Goal: Task Accomplishment & Management: Complete application form

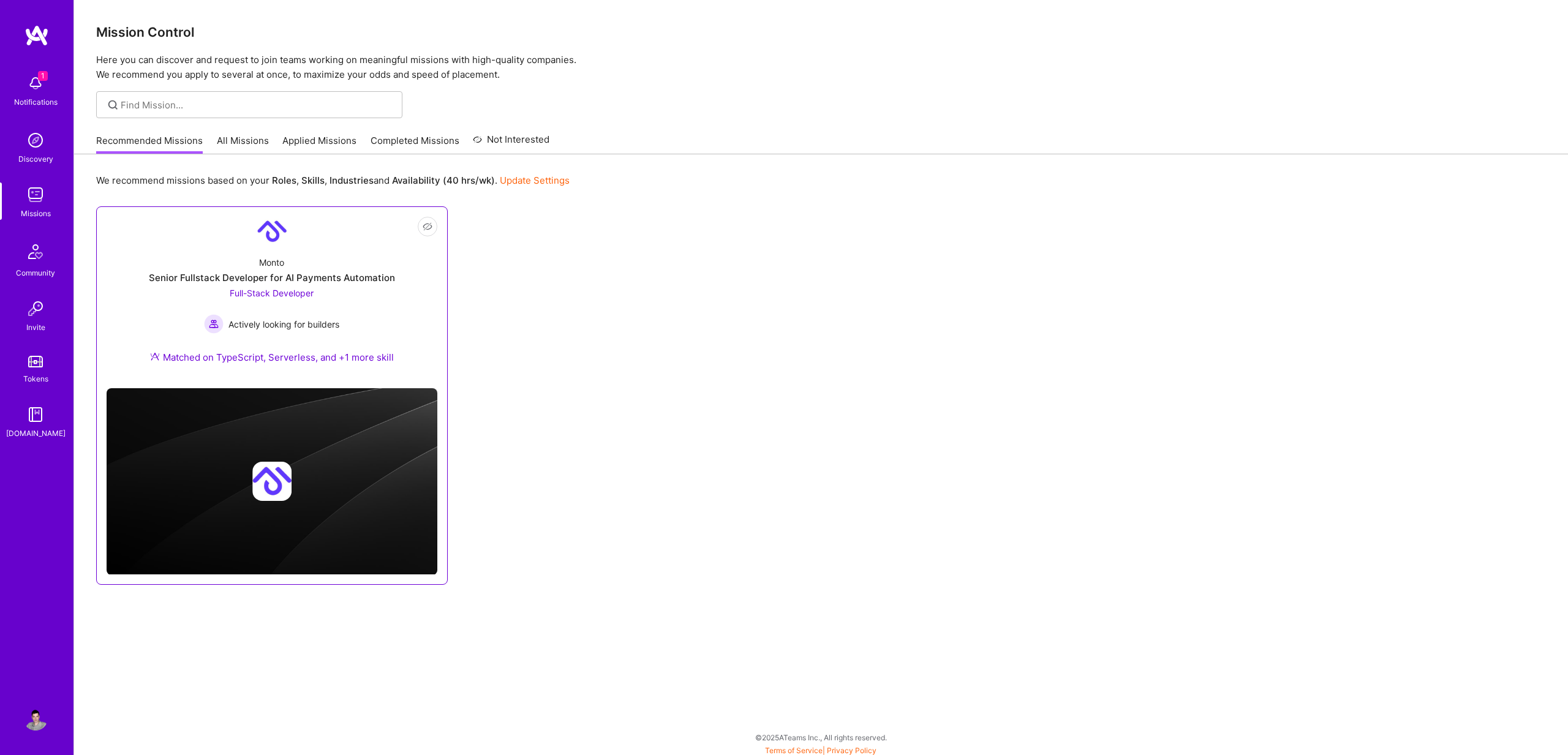
click at [267, 281] on div "Senior Fullstack Developer for AI Payments Automation" at bounding box center [272, 278] width 246 height 13
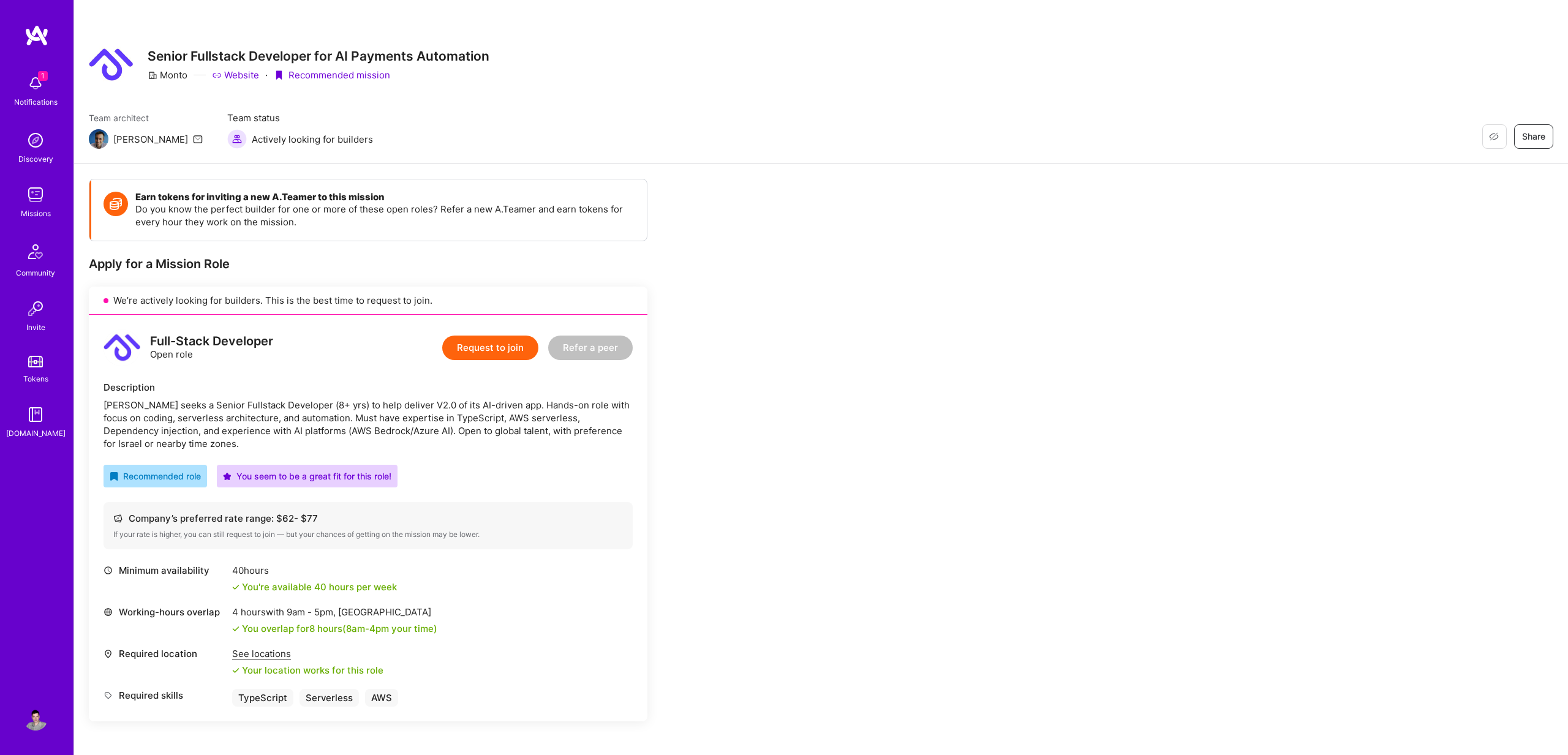
click at [39, 94] on img at bounding box center [35, 84] width 25 height 25
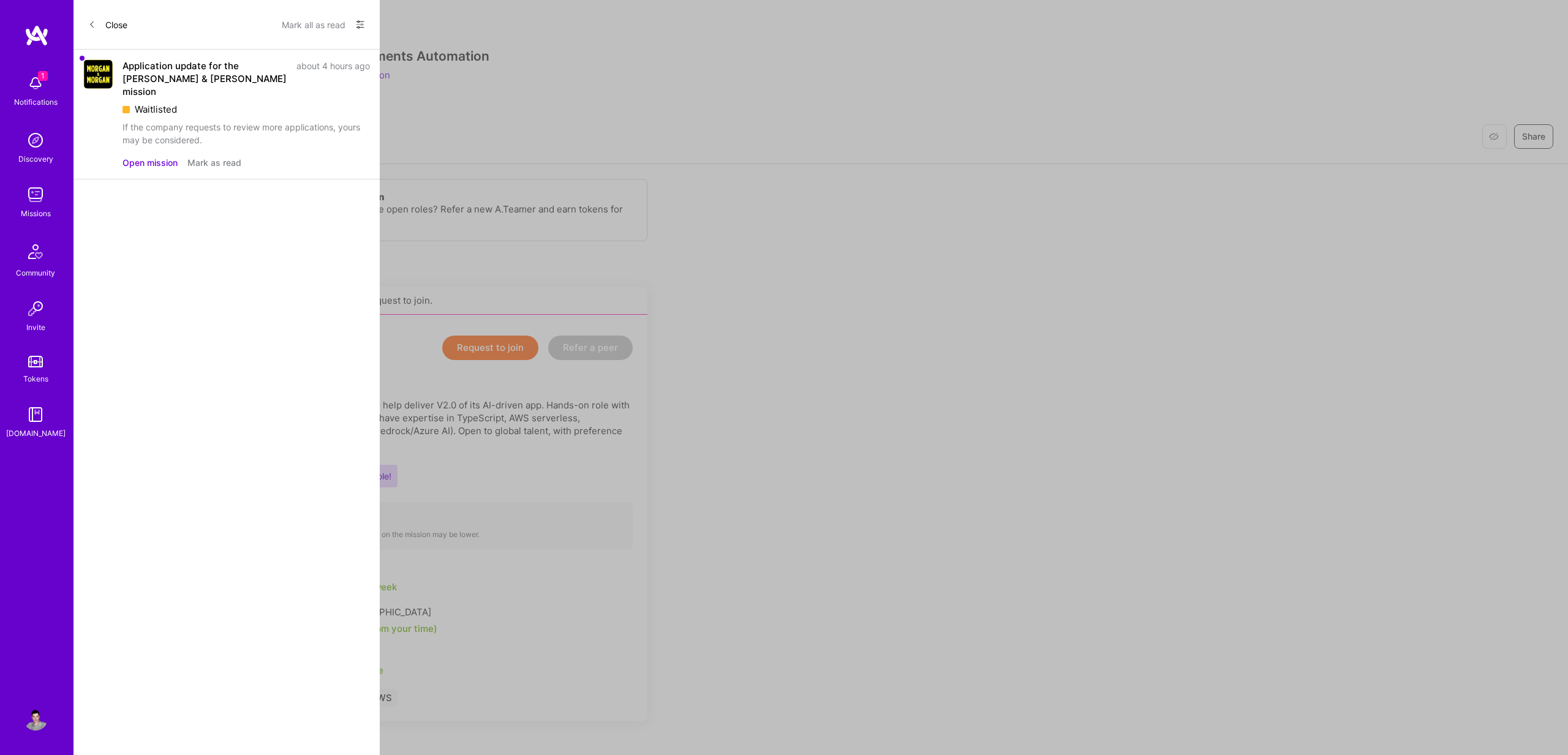
click at [205, 156] on button "Mark as read" at bounding box center [214, 162] width 54 height 13
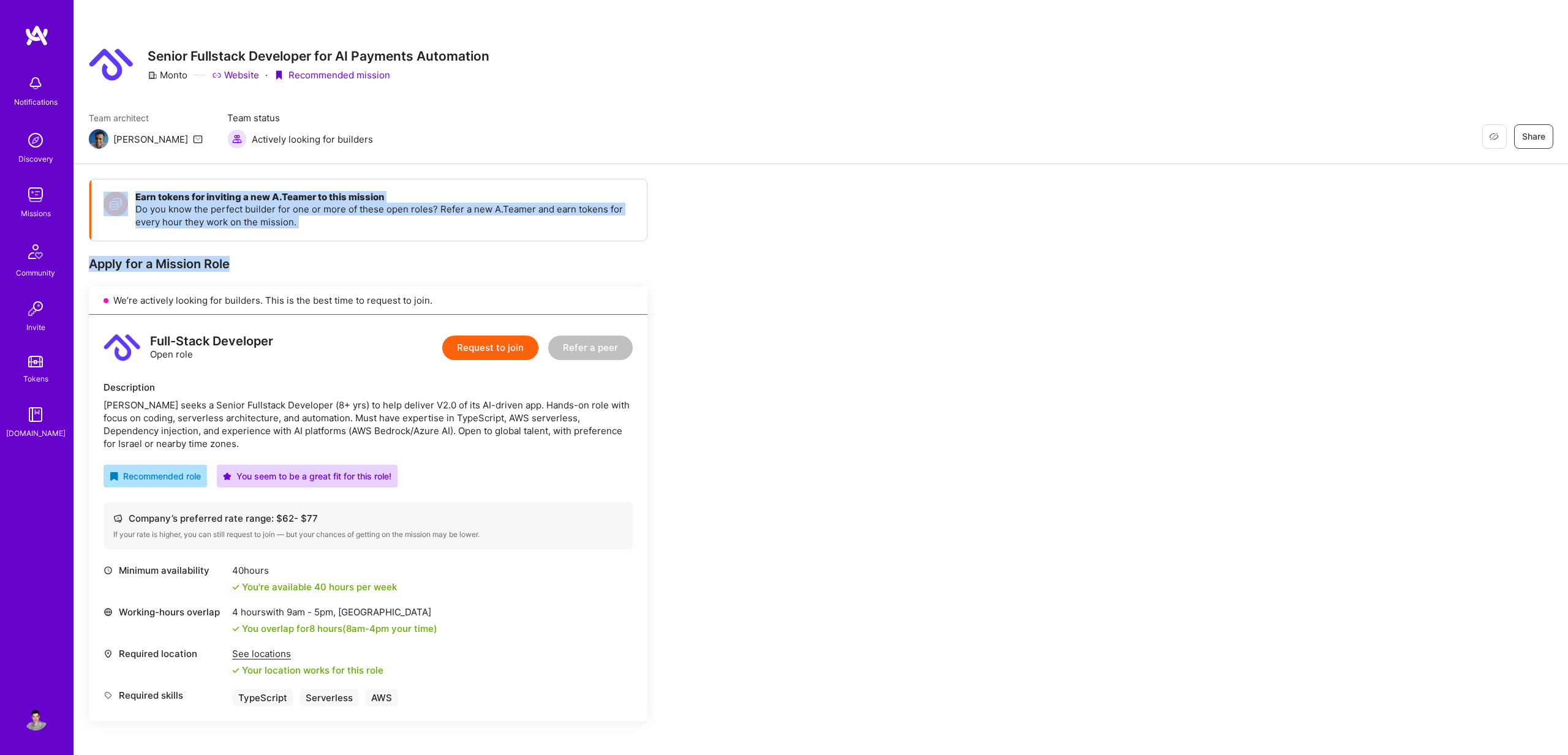
click at [530, 257] on div "Notifications Discovery Missions Community Invite Tokens [DOMAIN_NAME] Profile …" at bounding box center [784, 643] width 1568 height 1285
click at [482, 273] on div "Apply for a Mission Role We’re actively looking for builders. This is the best …" at bounding box center [368, 488] width 559 height 465
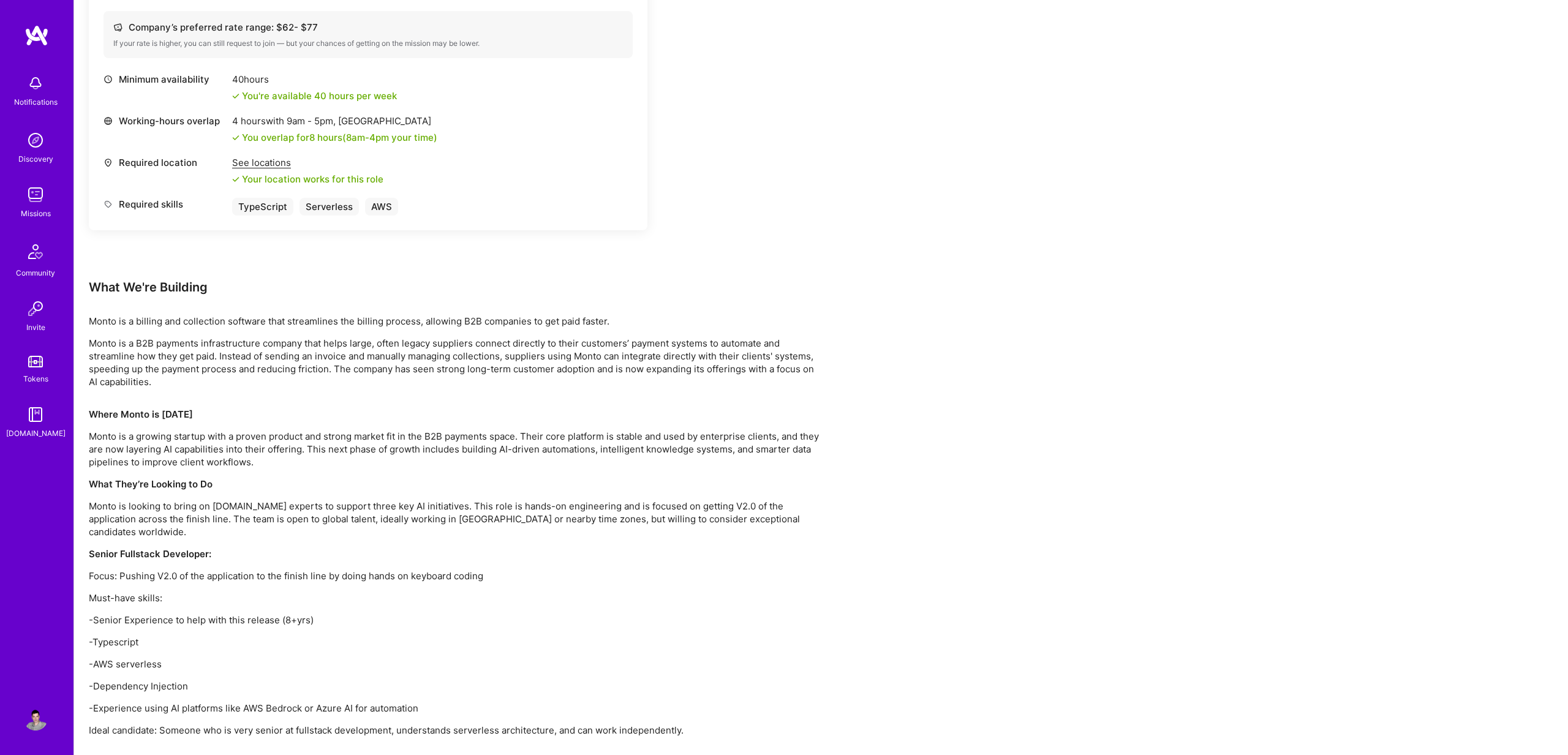
scroll to position [524, 0]
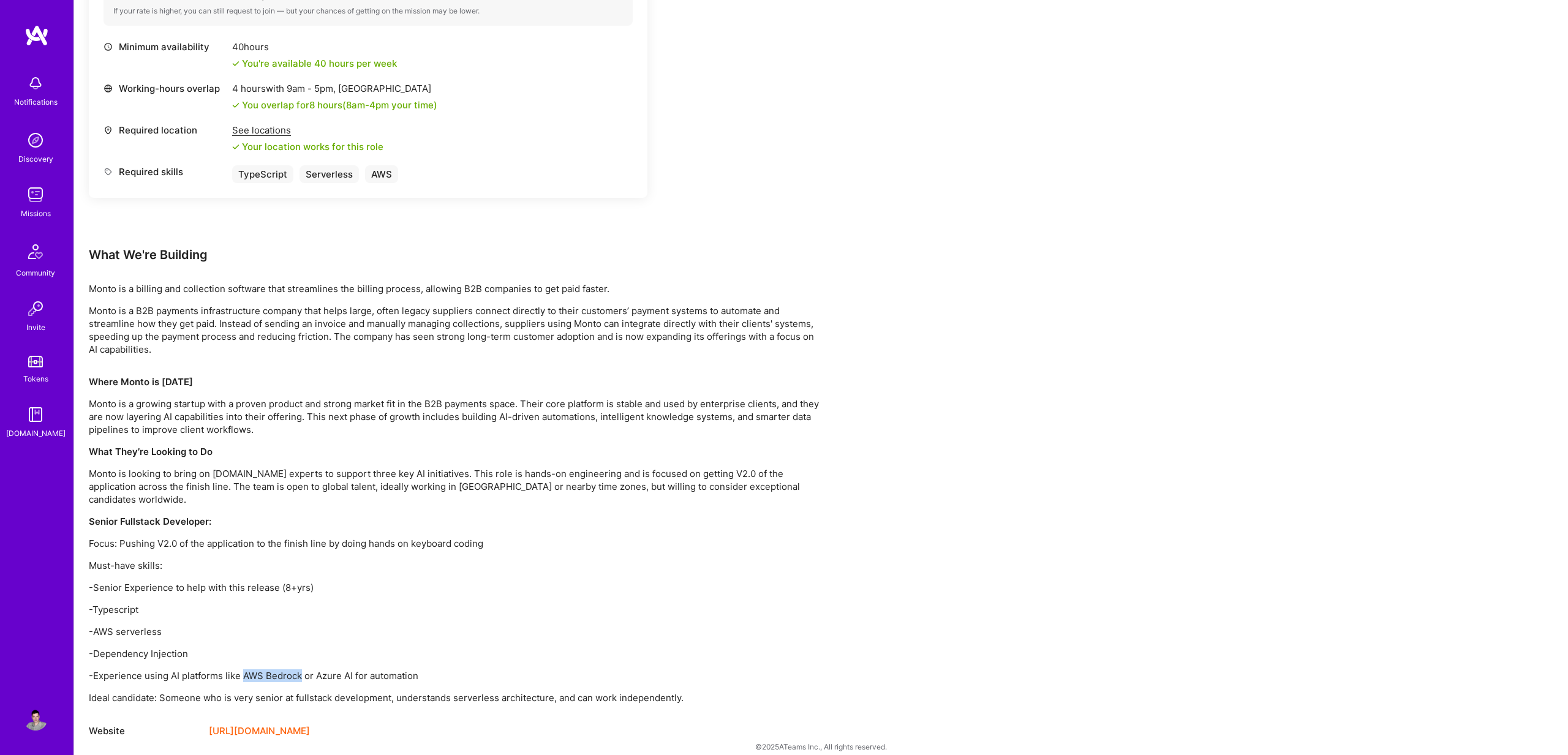
drag, startPoint x: 243, startPoint y: 662, endPoint x: 301, endPoint y: 666, distance: 58.1
click at [301, 670] on p "-Experience using AI platforms like AWS Bedrock or Azure AI for automation" at bounding box center [456, 676] width 736 height 13
copy p "AWS Bedrock"
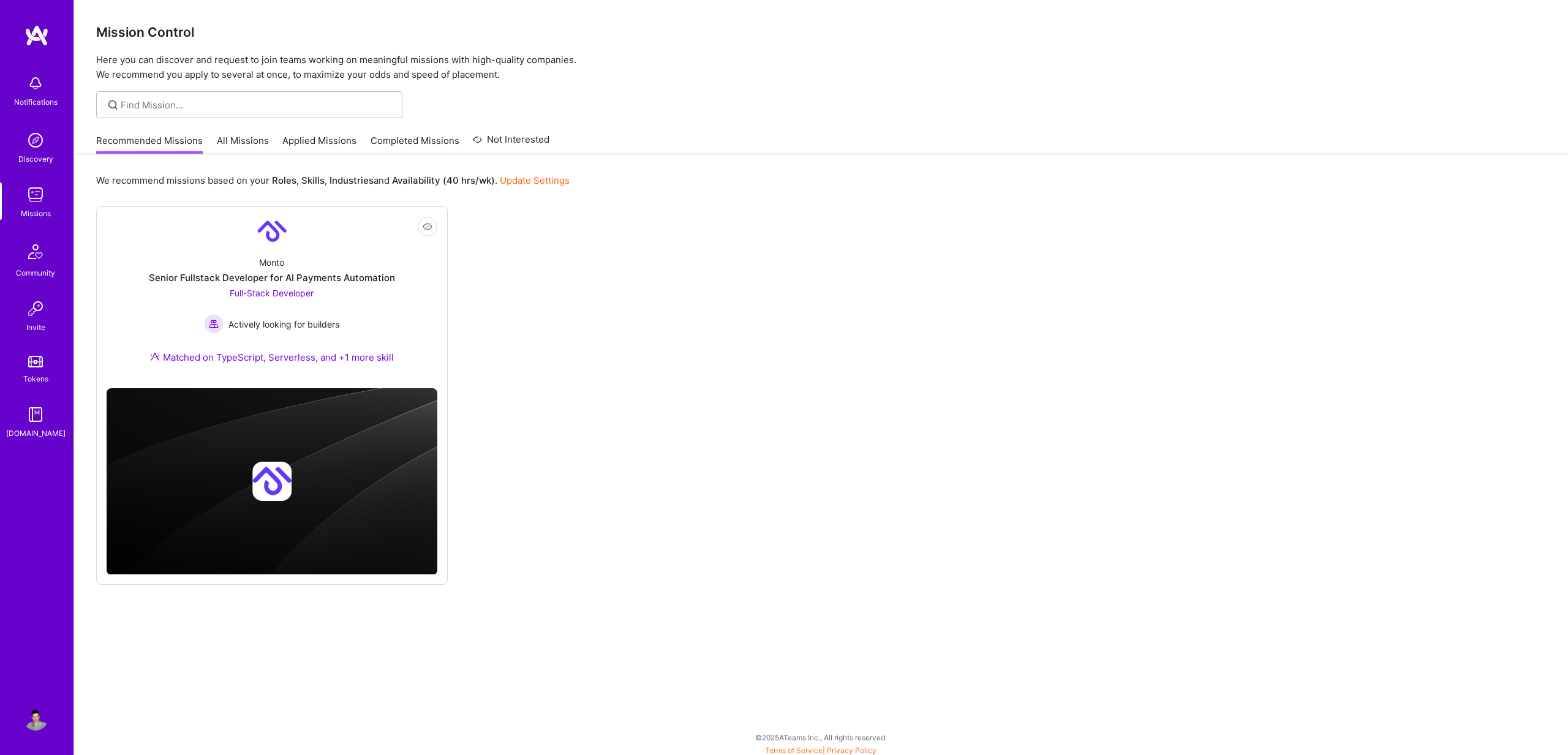
click at [330, 142] on link "Applied Missions" at bounding box center [319, 144] width 74 height 21
